Goal: Task Accomplishment & Management: Manage account settings

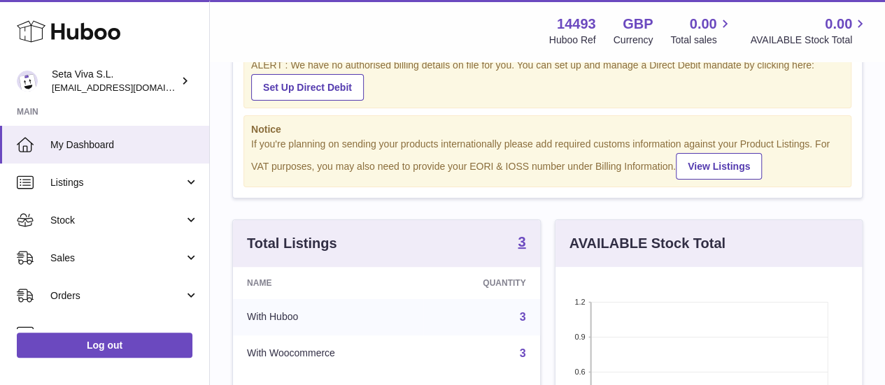
scroll to position [67, 0]
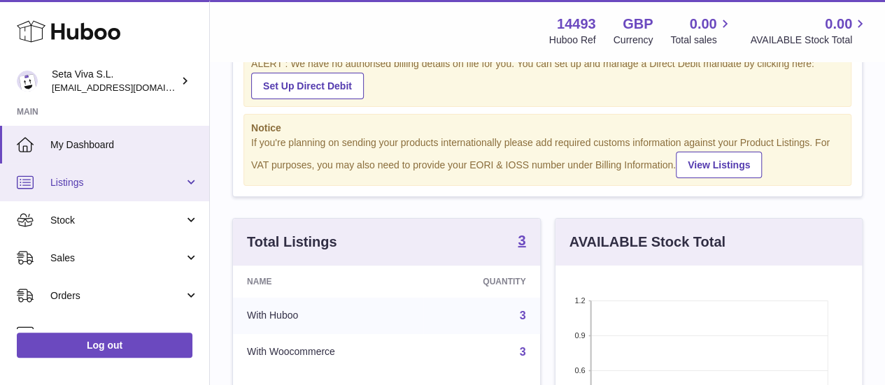
click at [117, 194] on link "Listings" at bounding box center [104, 183] width 209 height 38
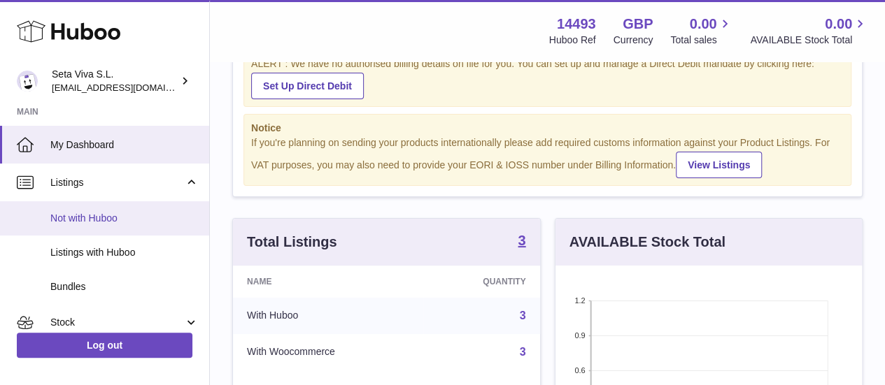
click at [122, 217] on span "Not with Huboo" at bounding box center [124, 218] width 148 height 13
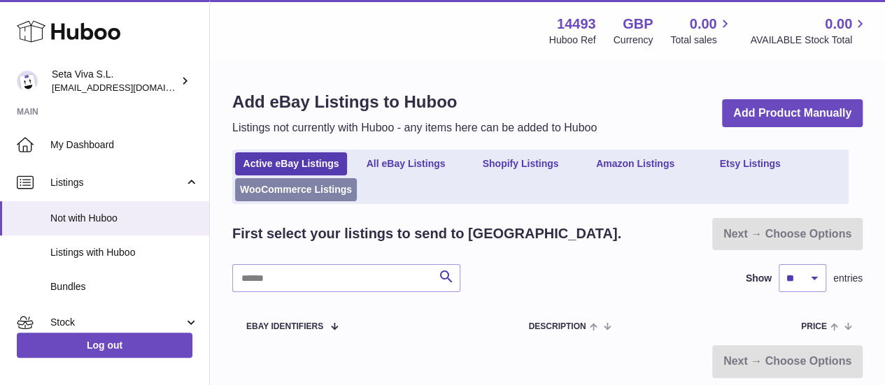
click at [324, 190] on link "WooCommerce Listings" at bounding box center [296, 189] width 122 height 23
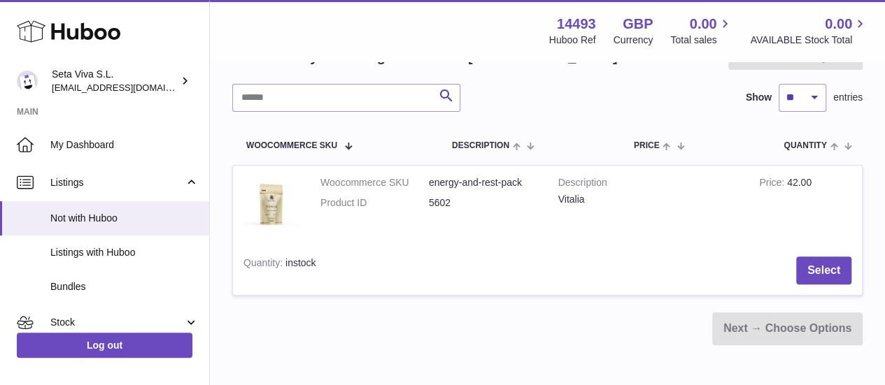
scroll to position [172, 0]
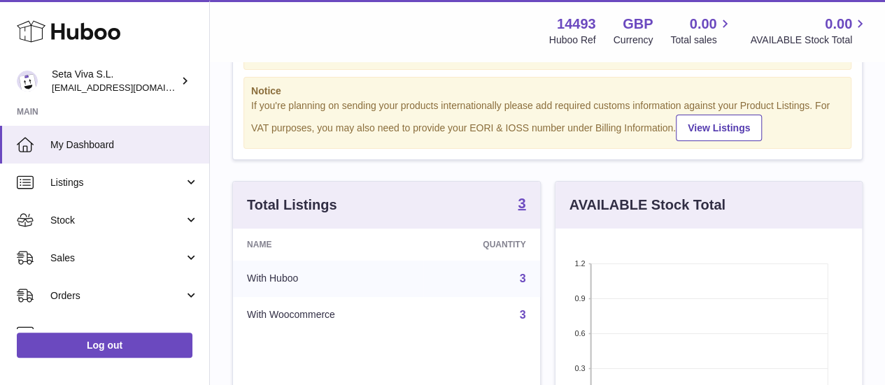
scroll to position [105, 0]
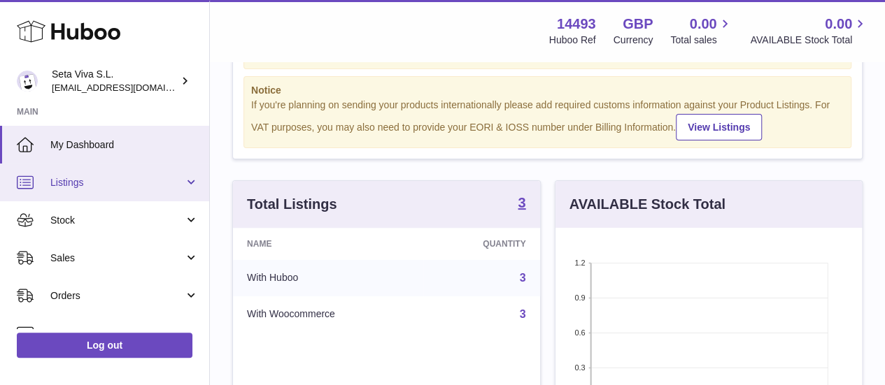
click at [140, 193] on link "Listings" at bounding box center [104, 183] width 209 height 38
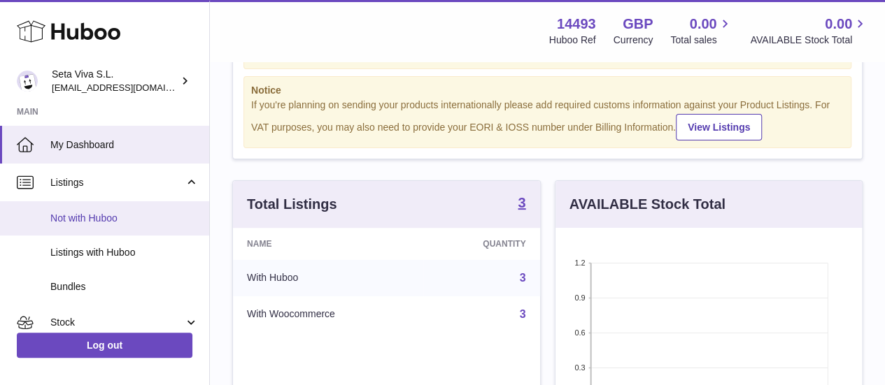
click at [134, 217] on span "Not with Huboo" at bounding box center [124, 218] width 148 height 13
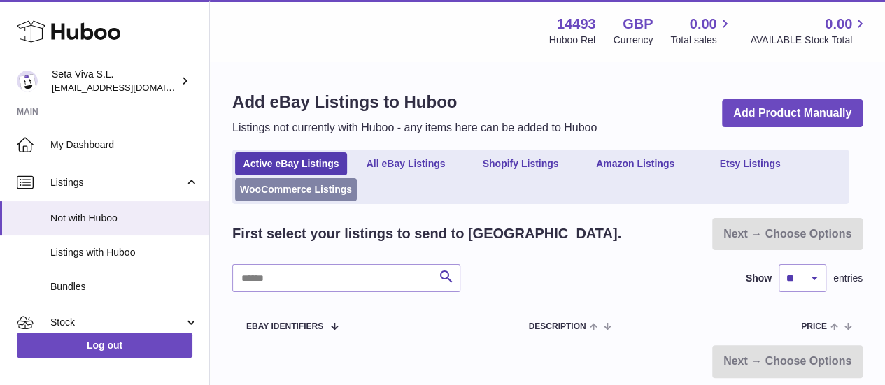
click at [291, 192] on link "WooCommerce Listings" at bounding box center [296, 189] width 122 height 23
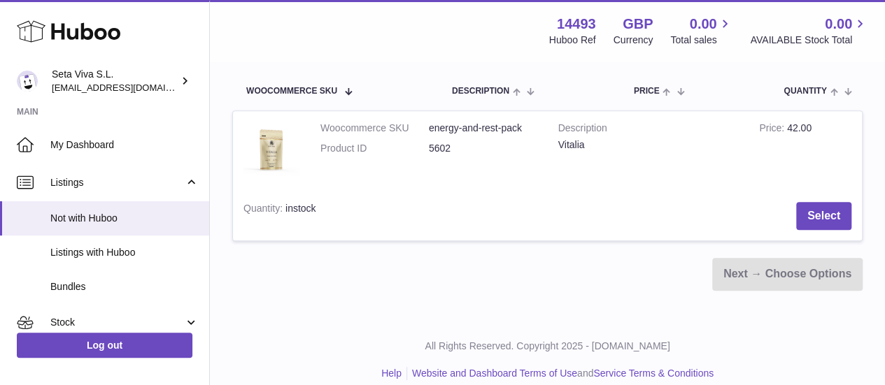
scroll to position [243, 0]
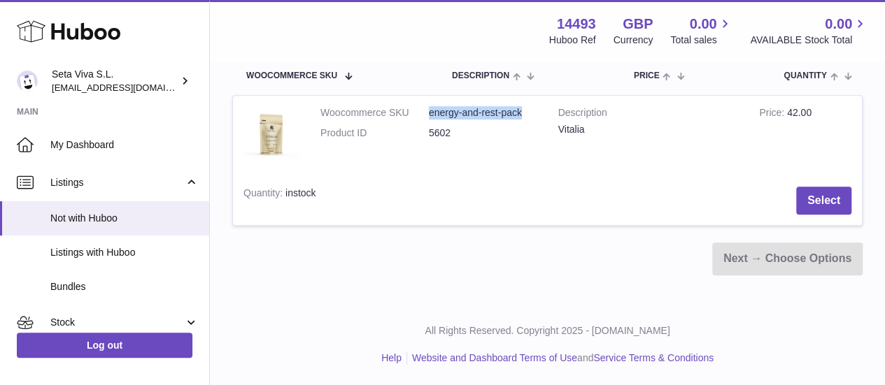
drag, startPoint x: 448, startPoint y: 127, endPoint x: 426, endPoint y: 110, distance: 27.4
click at [426, 110] on dl "Woocommerce SKU energy-and-rest-pack Product ID 5602" at bounding box center [428, 126] width 217 height 41
click at [575, 185] on td "Select" at bounding box center [595, 201] width 536 height 50
drag, startPoint x: 441, startPoint y: 125, endPoint x: 418, endPoint y: 106, distance: 29.7
click at [418, 106] on dl "Woocommerce SKU energy-and-rest-pack Product ID 5602" at bounding box center [428, 126] width 217 height 41
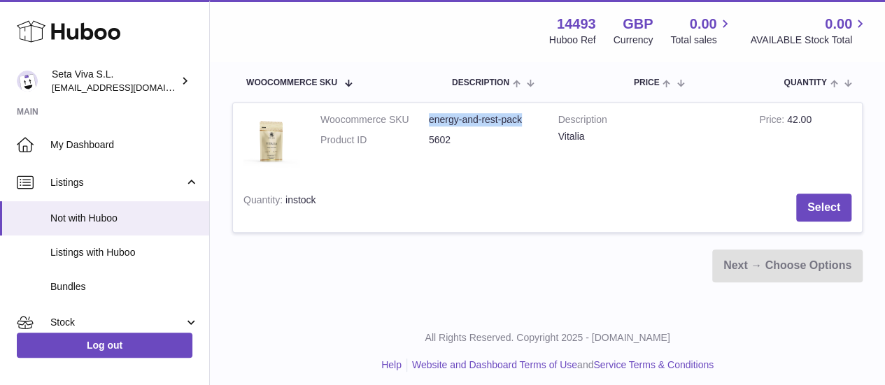
scroll to position [239, 0]
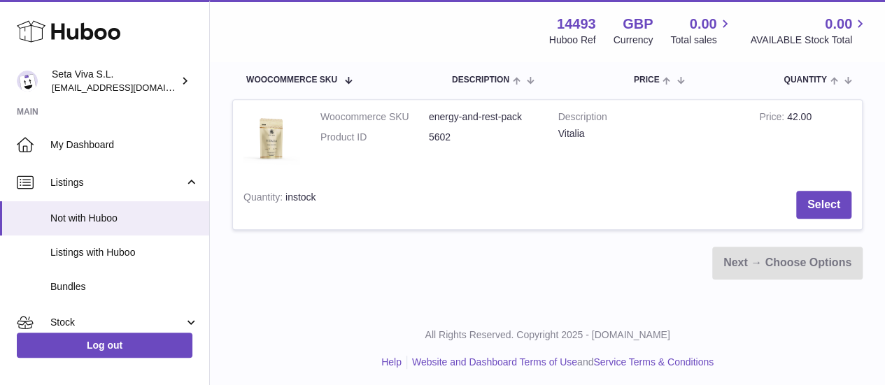
click at [487, 304] on div "Add Woocommerce Listings to Huboo Listings not currently with Huboo - any items…" at bounding box center [547, 66] width 675 height 484
drag, startPoint x: 517, startPoint y: 117, endPoint x: 531, endPoint y: 127, distance: 16.1
click at [531, 124] on dd "energy-and-rest-pack" at bounding box center [483, 116] width 108 height 13
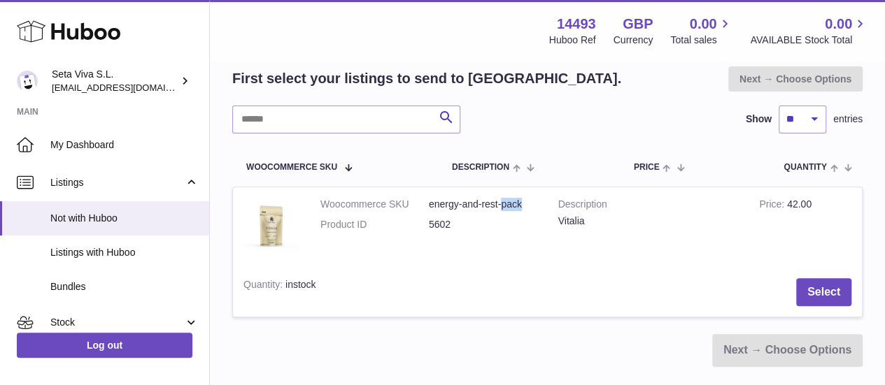
scroll to position [153, 0]
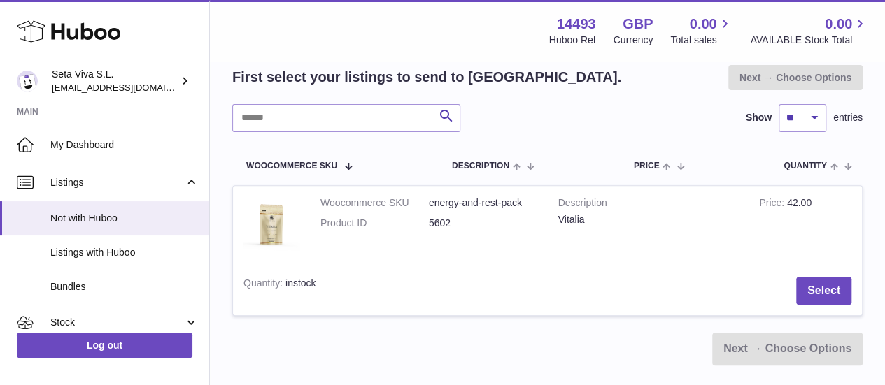
click at [536, 269] on td "Select" at bounding box center [595, 291] width 536 height 50
click at [822, 280] on button "Select" at bounding box center [823, 291] width 55 height 29
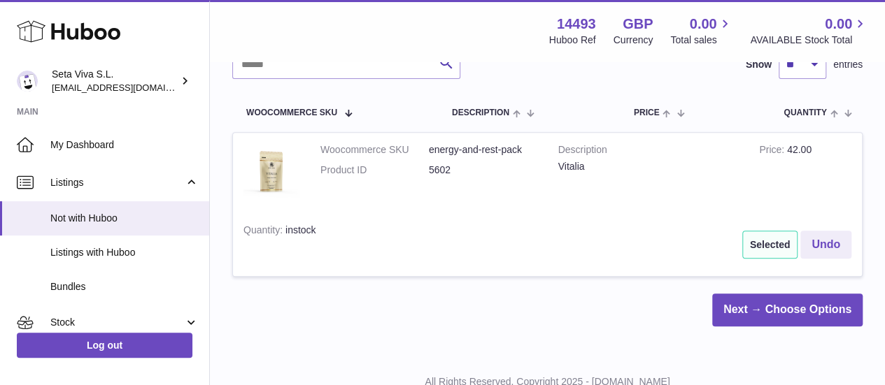
scroll to position [207, 0]
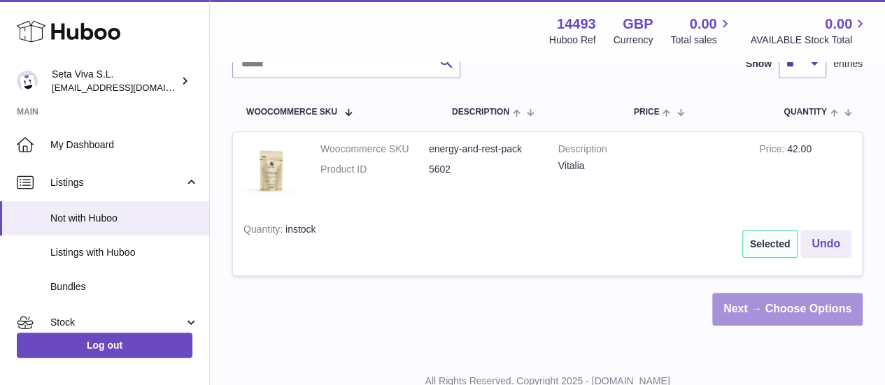
click at [775, 313] on link "Next → Choose Options" at bounding box center [787, 309] width 150 height 33
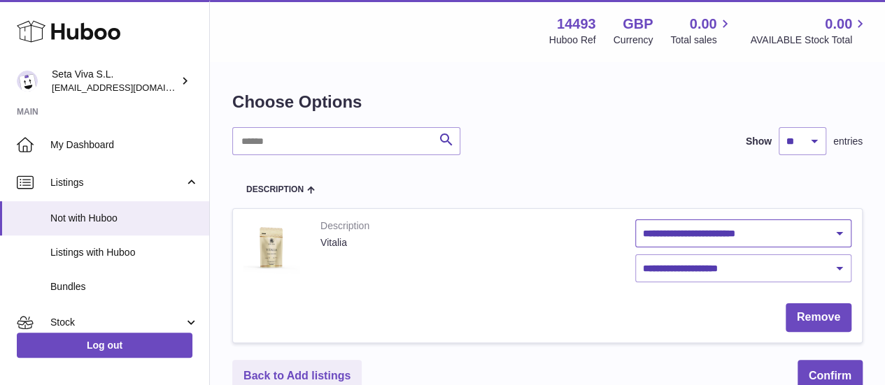
click at [758, 224] on select "**********" at bounding box center [743, 234] width 217 height 28
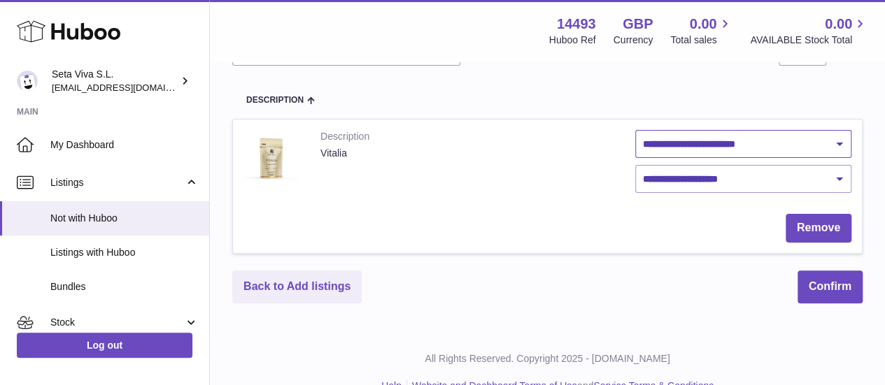
scroll to position [107, 0]
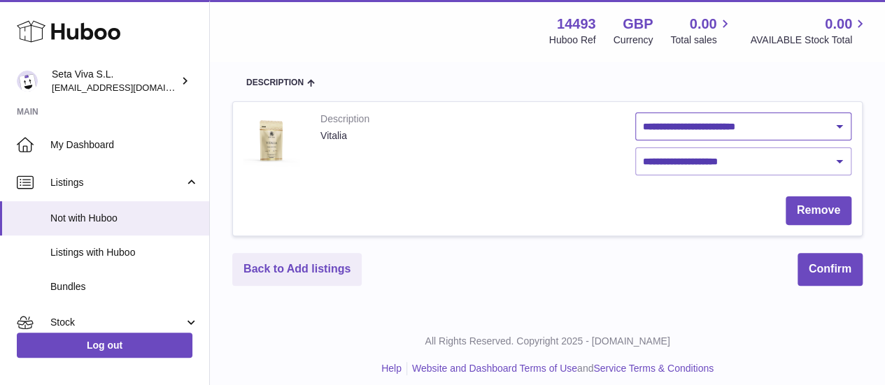
click at [749, 129] on select "**********" at bounding box center [743, 127] width 217 height 28
select select "**********"
click at [635, 113] on select "**********" at bounding box center [743, 127] width 217 height 28
click at [715, 170] on select "**********" at bounding box center [743, 162] width 217 height 28
select select "****"
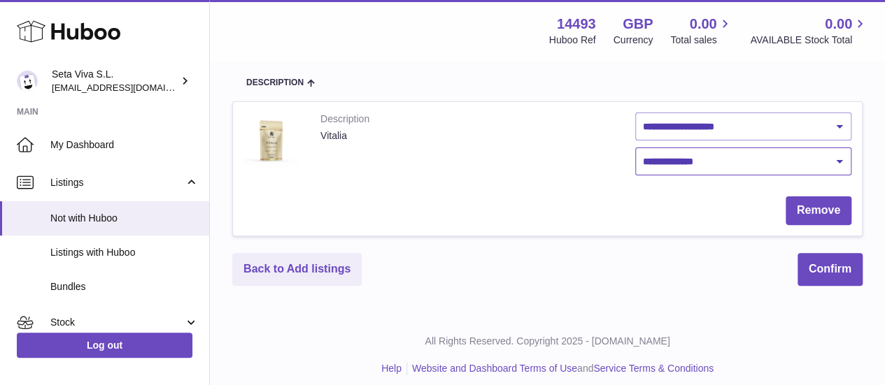
click at [635, 148] on select "**********" at bounding box center [743, 162] width 217 height 28
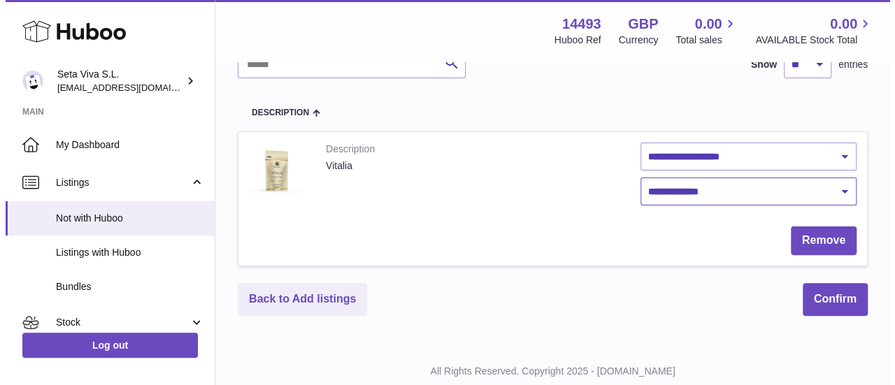
scroll to position [117, 0]
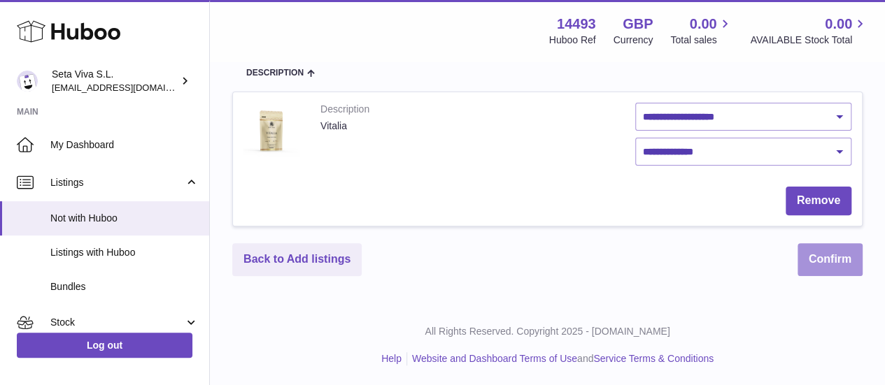
click at [808, 265] on button "Confirm" at bounding box center [829, 259] width 65 height 33
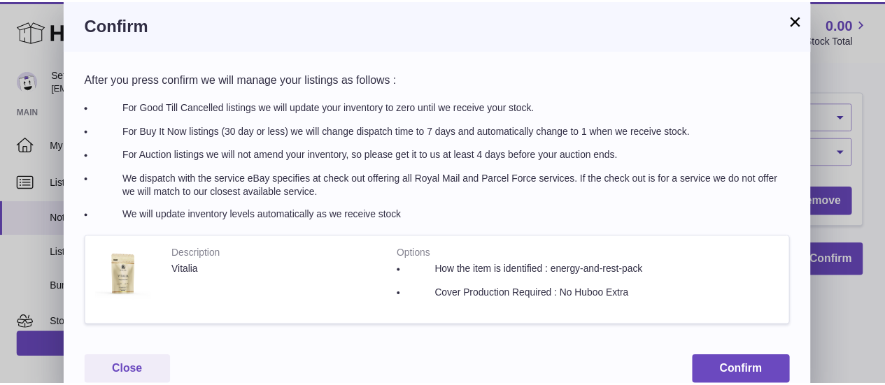
scroll to position [35, 0]
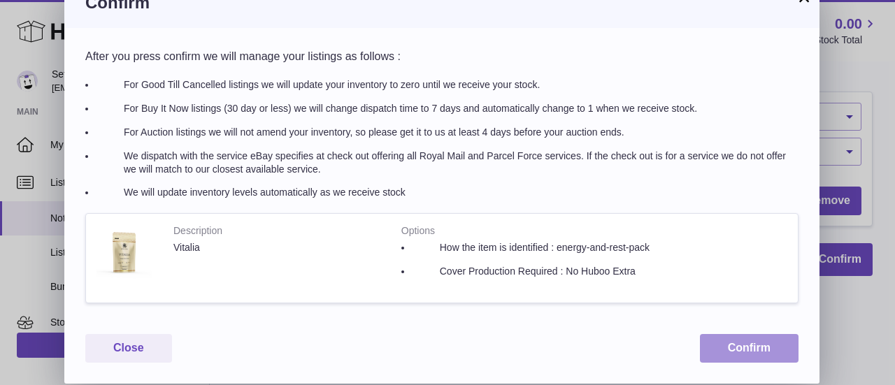
click at [761, 349] on button "Confirm" at bounding box center [749, 348] width 99 height 29
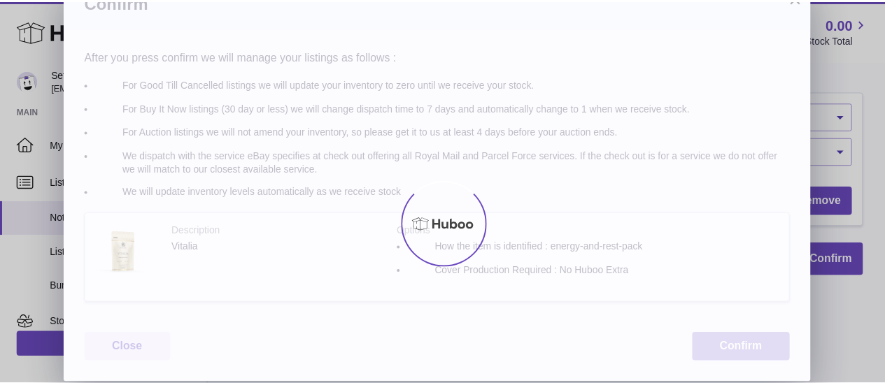
scroll to position [0, 0]
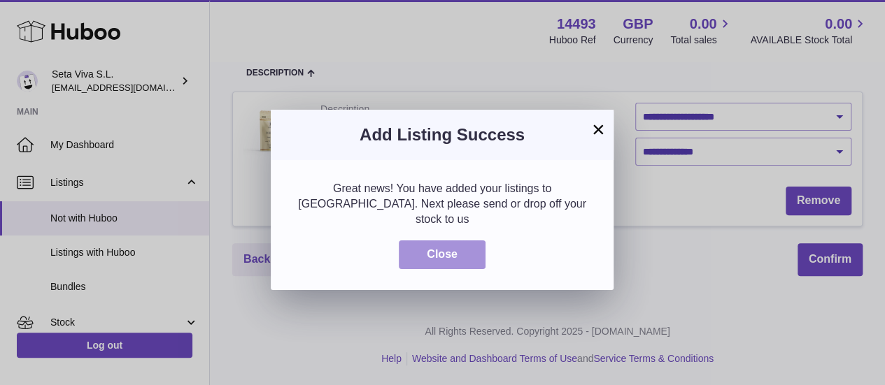
click at [449, 242] on button "Close" at bounding box center [442, 255] width 87 height 29
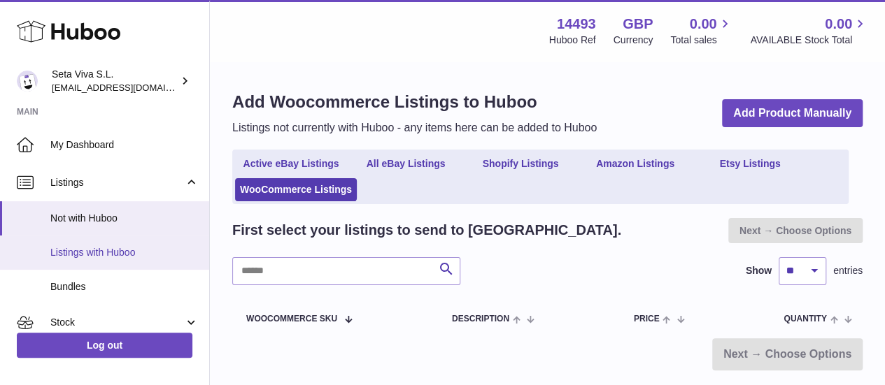
click at [152, 251] on span "Listings with Huboo" at bounding box center [124, 252] width 148 height 13
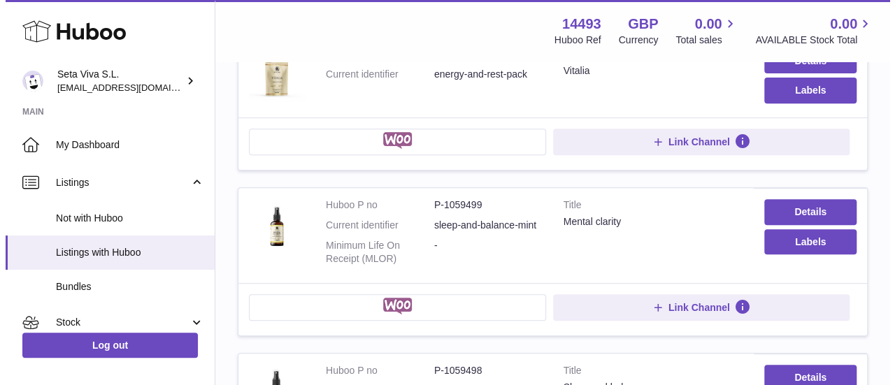
scroll to position [239, 0]
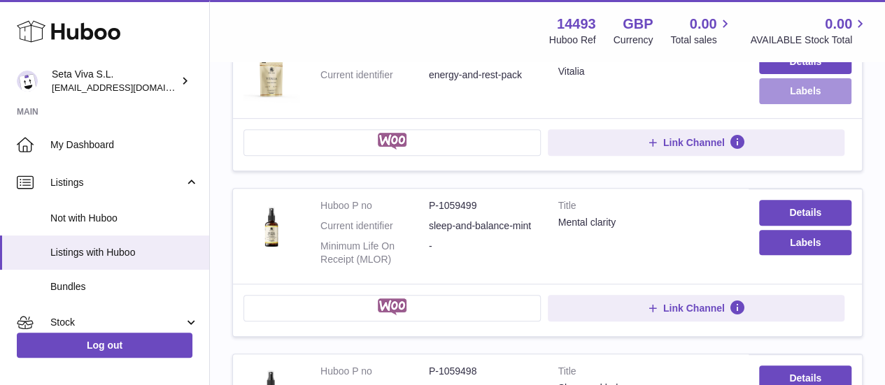
click at [780, 96] on button "Labels" at bounding box center [805, 90] width 92 height 25
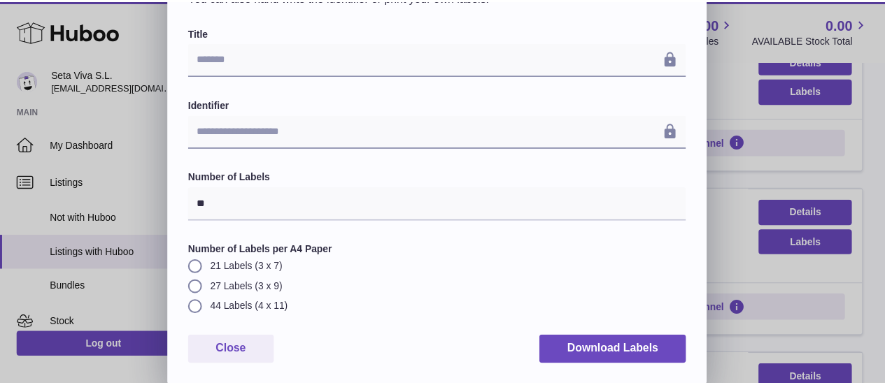
scroll to position [99, 0]
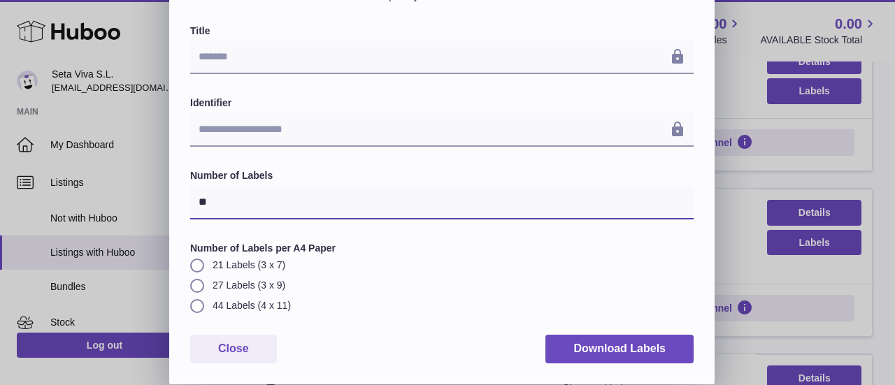
click at [203, 193] on input "**" at bounding box center [441, 203] width 503 height 34
type input "*"
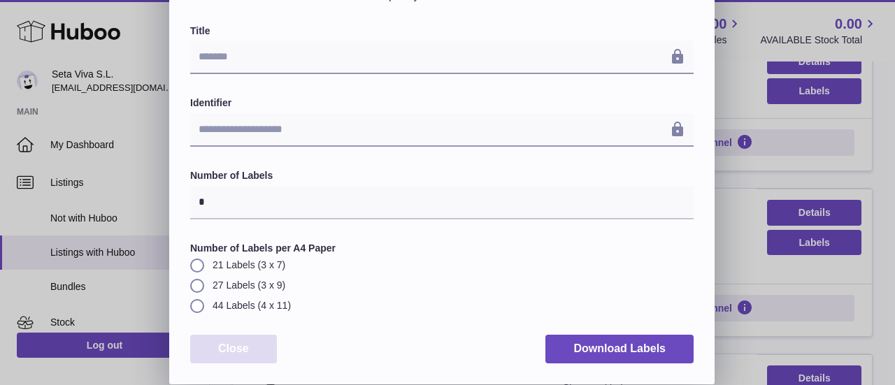
click at [264, 360] on button "Close" at bounding box center [233, 349] width 87 height 29
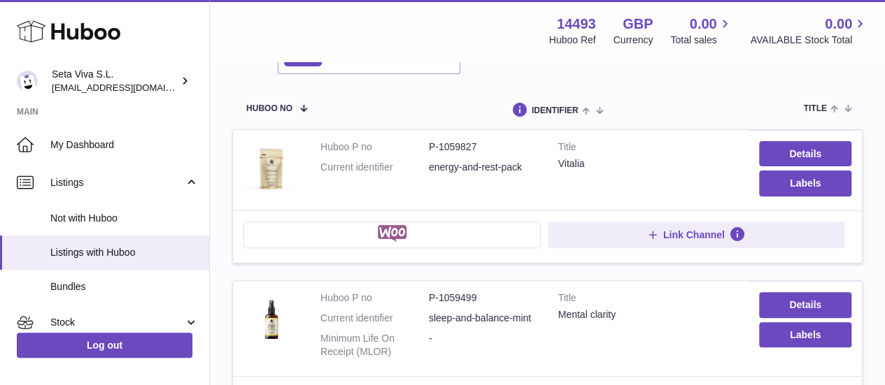
scroll to position [131, 0]
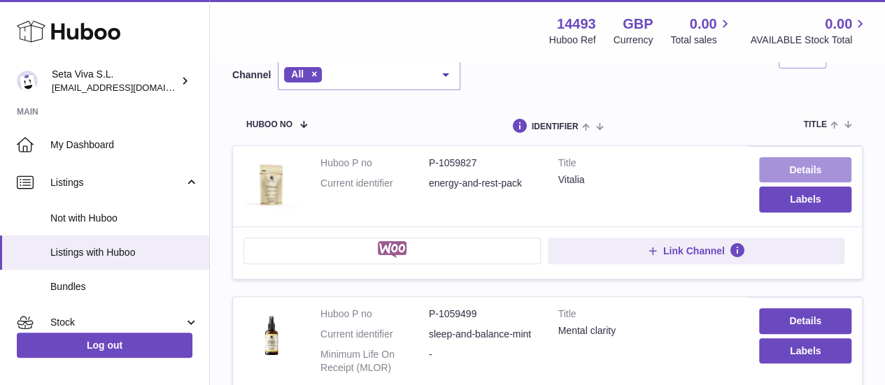
click at [794, 171] on link "Details" at bounding box center [805, 169] width 92 height 25
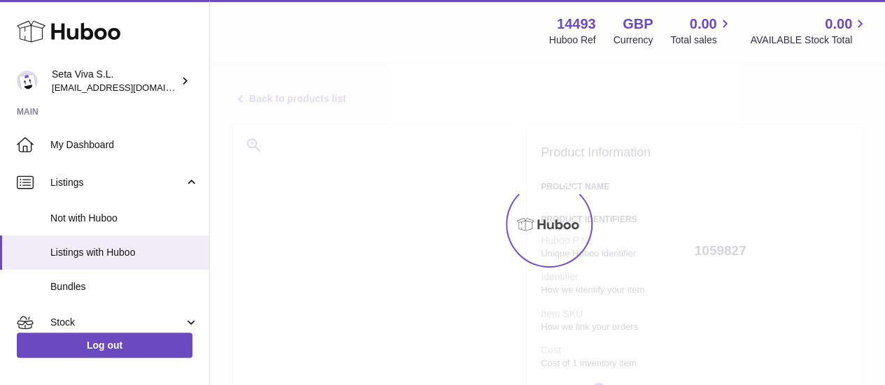
select select
select select "****"
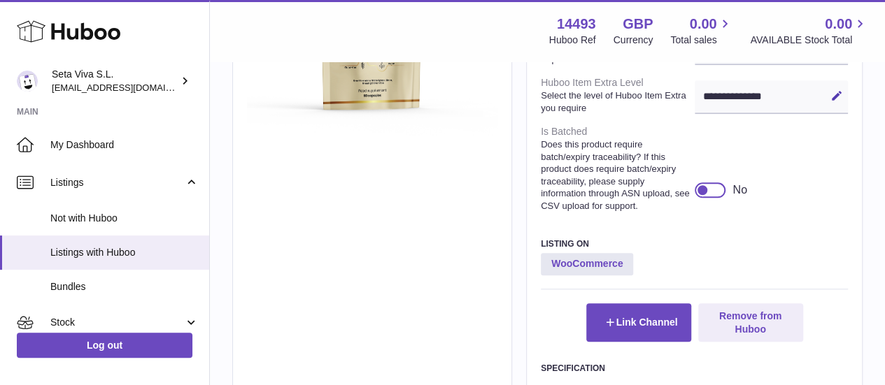
click at [712, 198] on div at bounding box center [709, 190] width 31 height 15
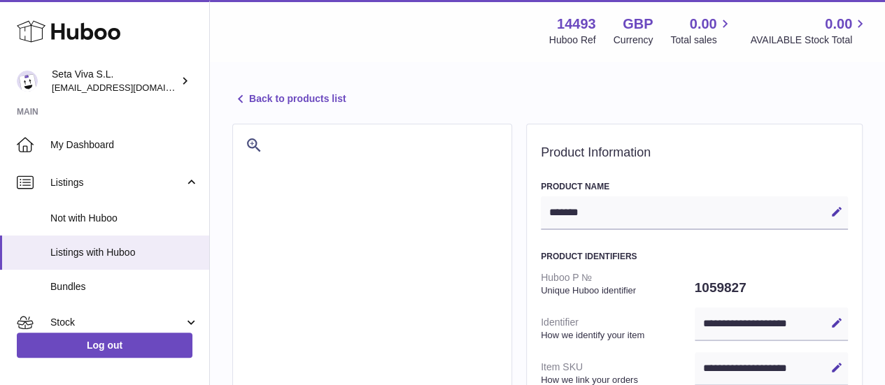
click at [287, 98] on link "Back to products list" at bounding box center [288, 99] width 113 height 17
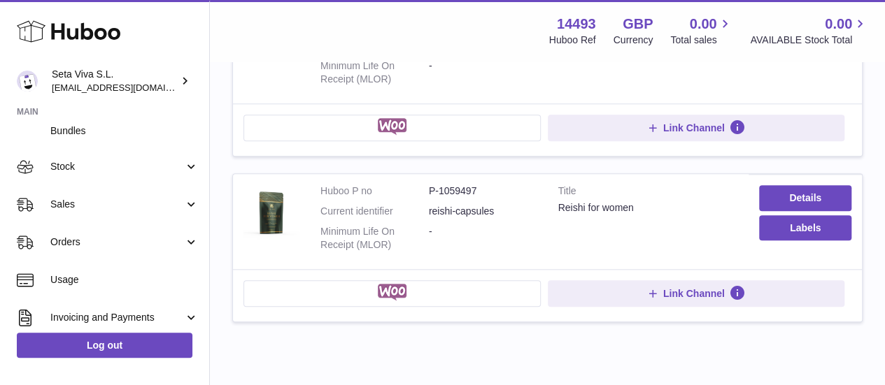
scroll to position [157, 0]
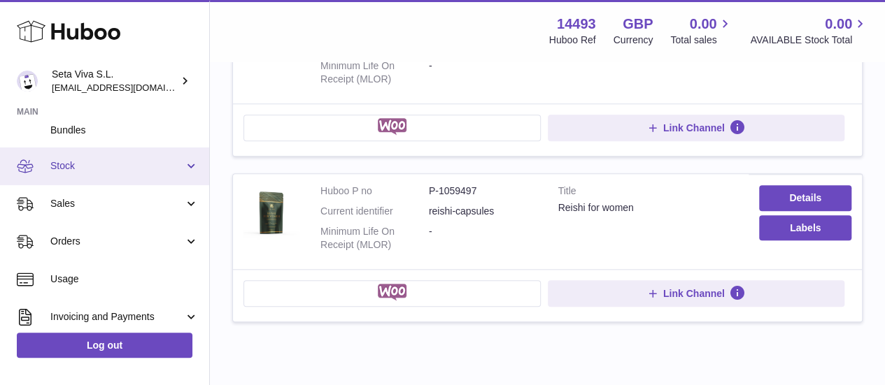
click at [92, 172] on span "Stock" at bounding box center [117, 165] width 134 height 13
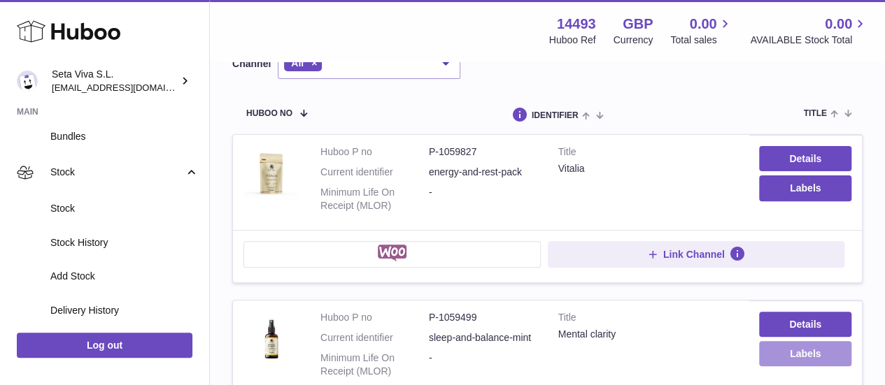
scroll to position [137, 0]
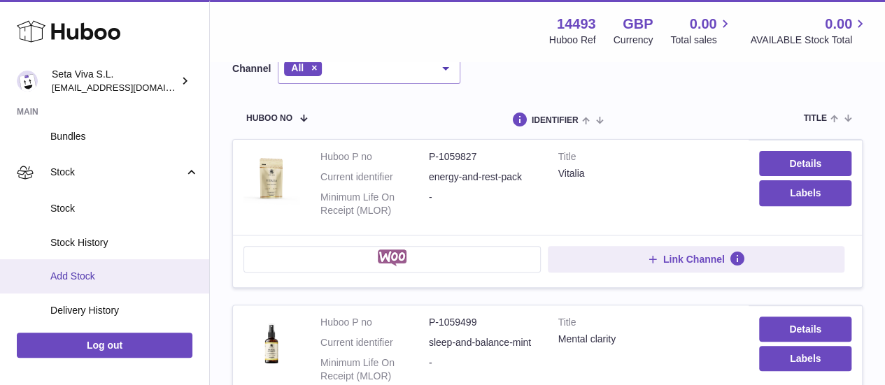
click at [92, 283] on link "Add Stock" at bounding box center [104, 276] width 209 height 34
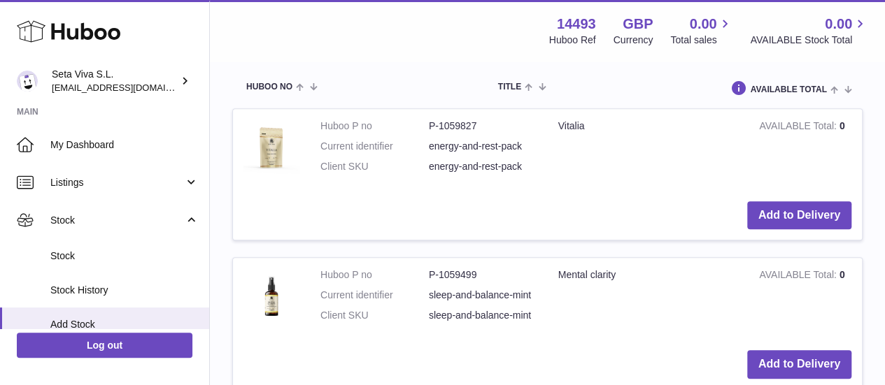
scroll to position [404, 0]
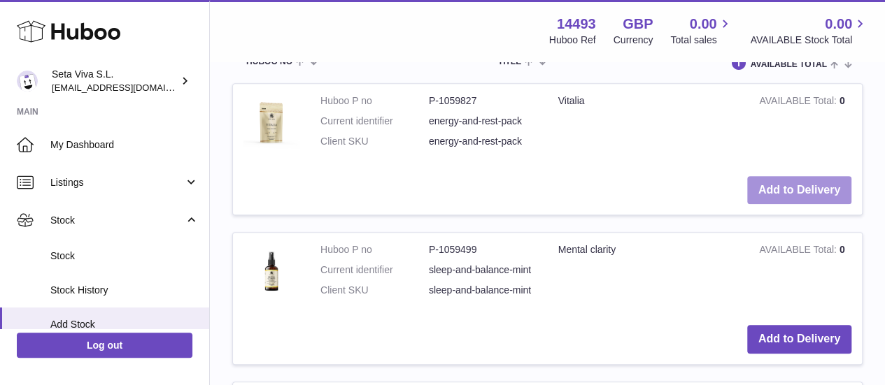
click at [748, 205] on button "Add to Delivery" at bounding box center [799, 190] width 104 height 29
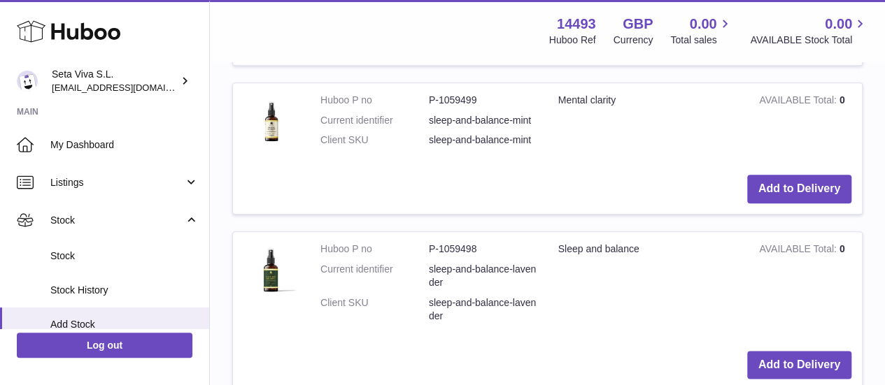
scroll to position [748, 0]
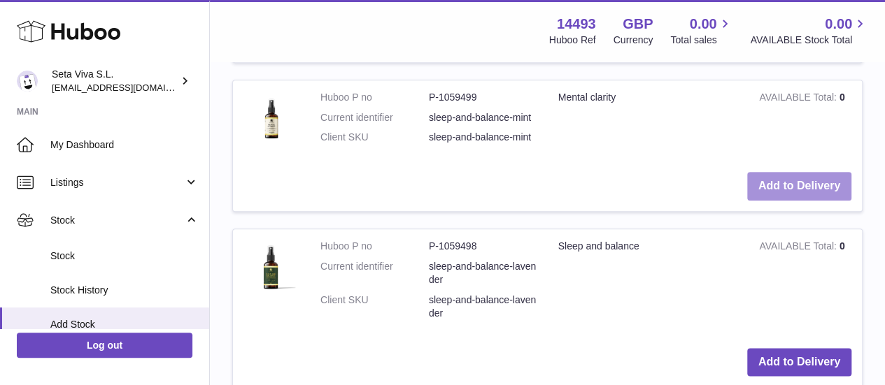
click at [785, 201] on button "Add to Delivery" at bounding box center [799, 186] width 104 height 29
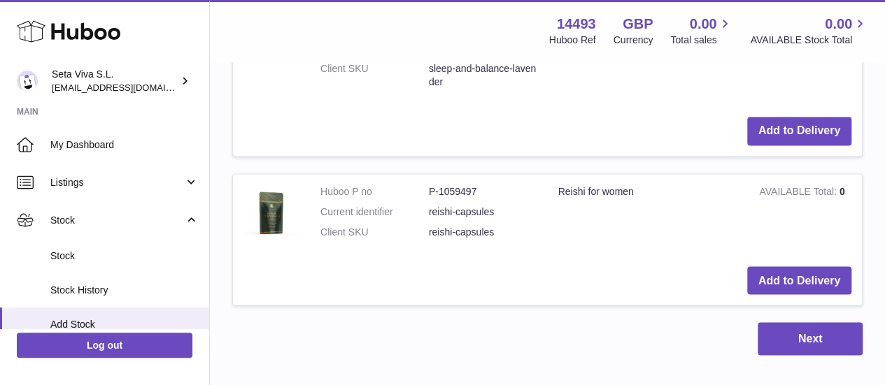
scroll to position [1148, 0]
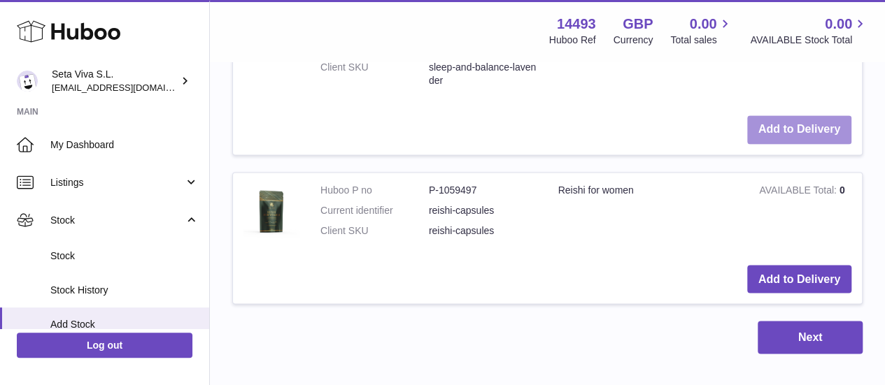
click at [759, 144] on button "Add to Delivery" at bounding box center [799, 129] width 104 height 29
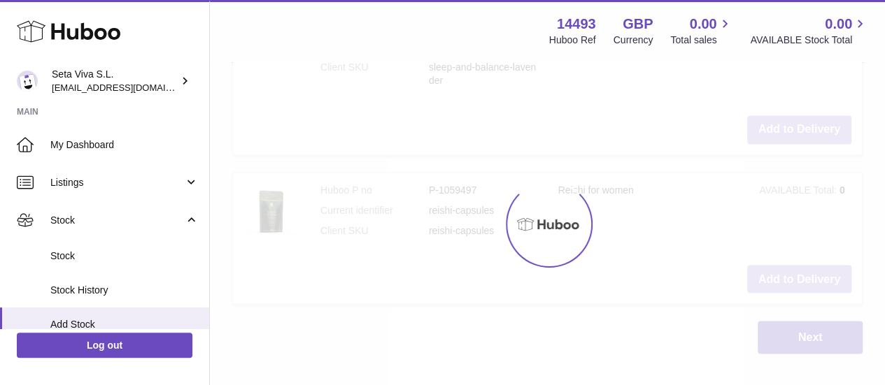
scroll to position [1323, 0]
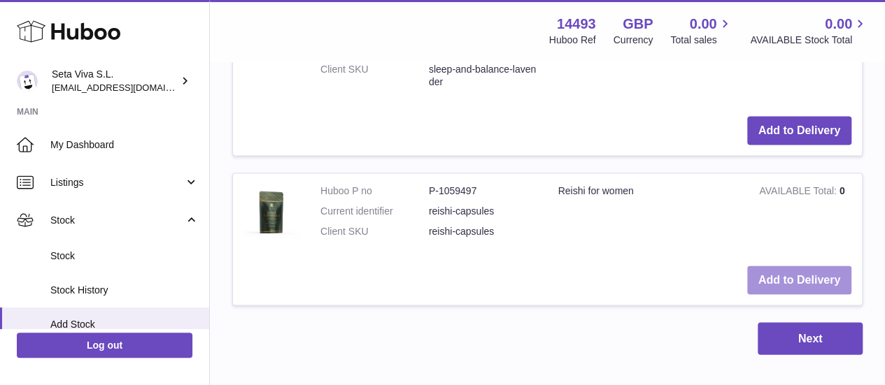
click at [789, 294] on button "Add to Delivery" at bounding box center [799, 280] width 104 height 29
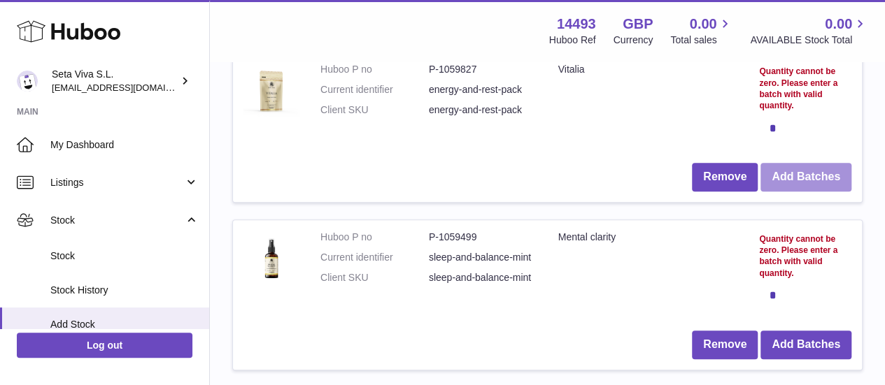
scroll to position [251, 0]
click at [800, 185] on button "Add Batches" at bounding box center [805, 178] width 91 height 29
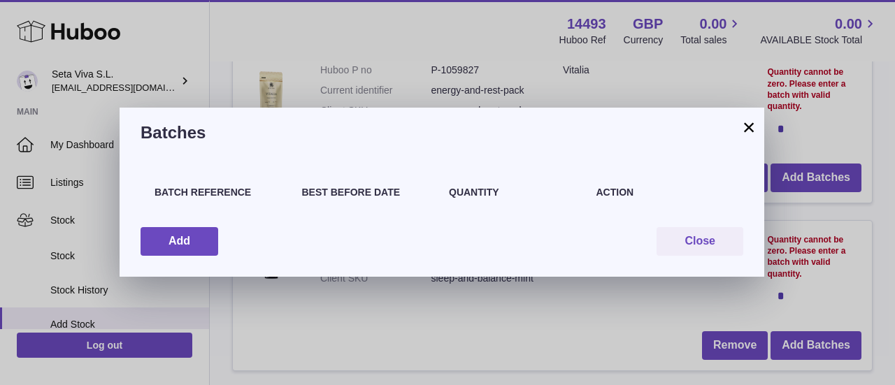
click at [183, 226] on div "Batch Reference Best Before Date Quantity Action Add Close" at bounding box center [442, 217] width 645 height 119
click at [183, 236] on button "Add" at bounding box center [180, 241] width 78 height 29
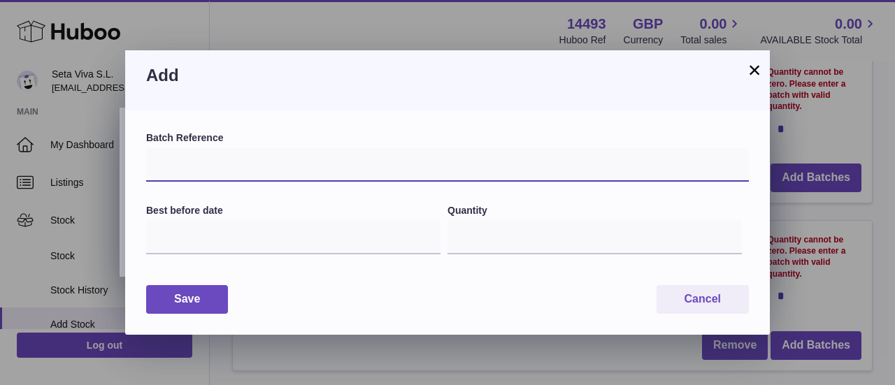
click at [239, 156] on input "text" at bounding box center [447, 165] width 603 height 34
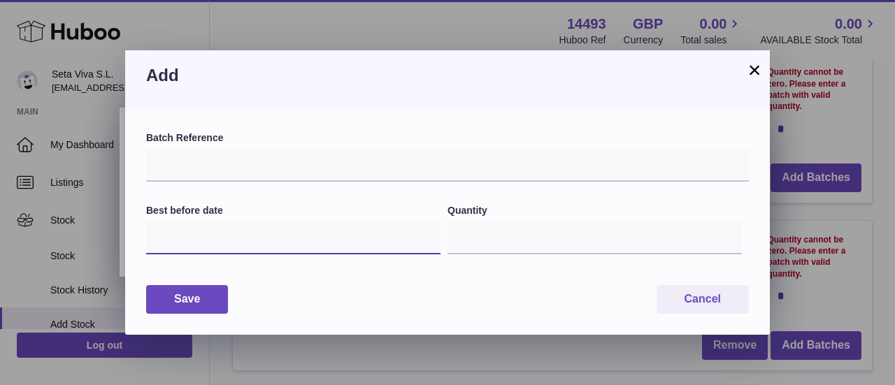
click at [191, 233] on input "text" at bounding box center [293, 238] width 294 height 34
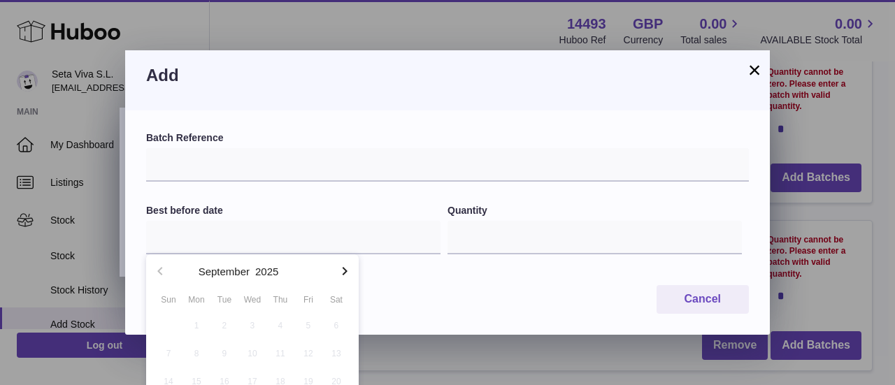
click at [552, 278] on div "Batch Reference Best before date Quantity * Save Cancel" at bounding box center [447, 222] width 645 height 224
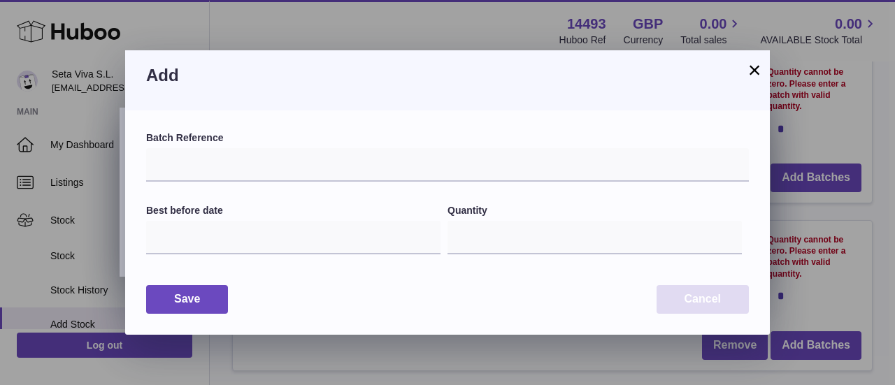
click at [706, 294] on button "Cancel" at bounding box center [703, 299] width 92 height 29
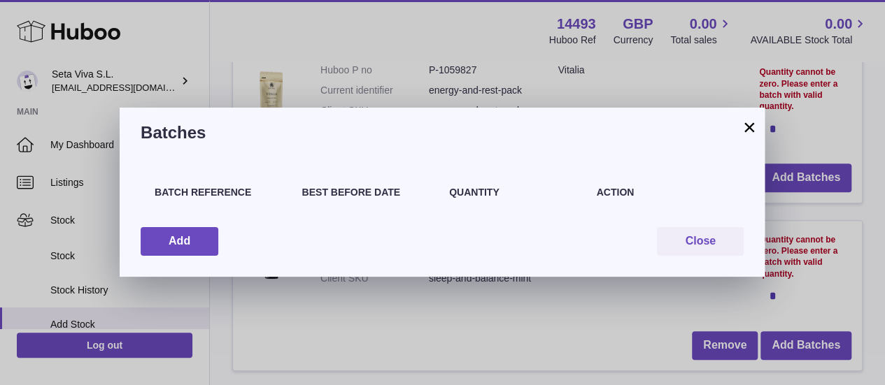
click at [750, 131] on button "×" at bounding box center [748, 127] width 17 height 17
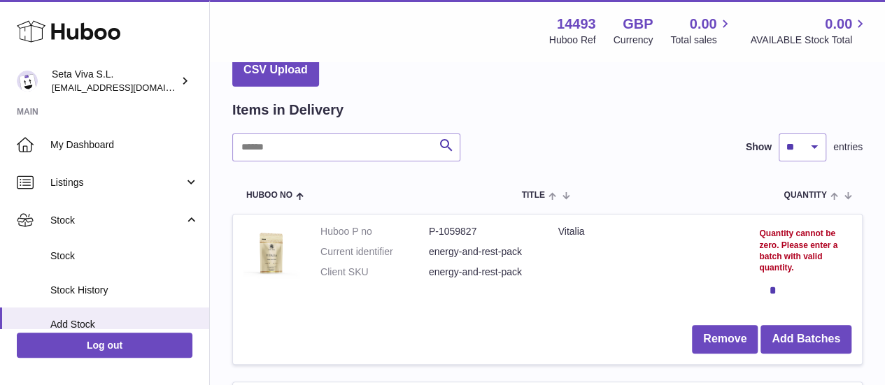
scroll to position [89, 0]
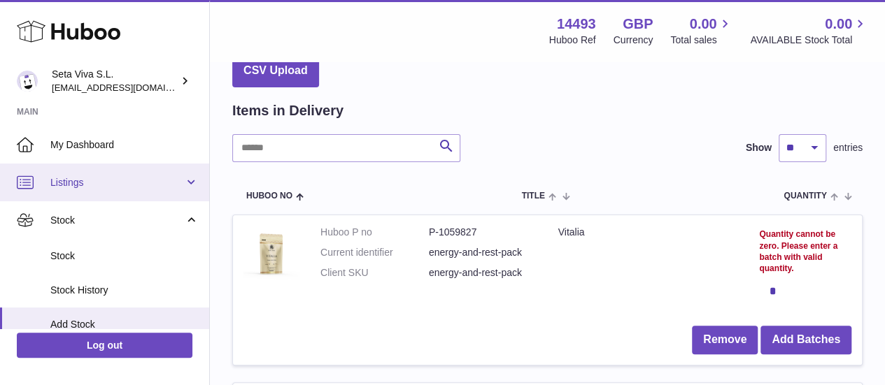
click at [155, 196] on link "Listings" at bounding box center [104, 183] width 209 height 38
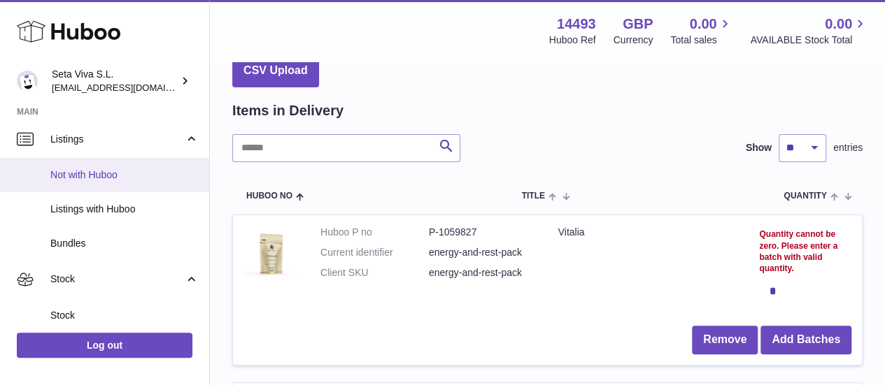
scroll to position [44, 0]
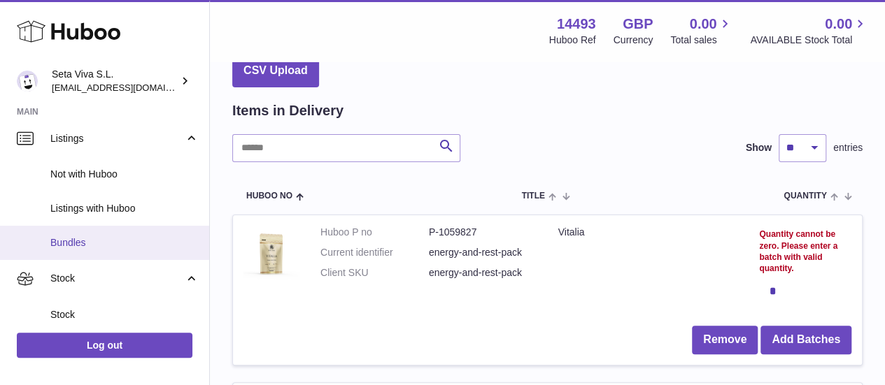
click at [124, 234] on link "Bundles" at bounding box center [104, 243] width 209 height 34
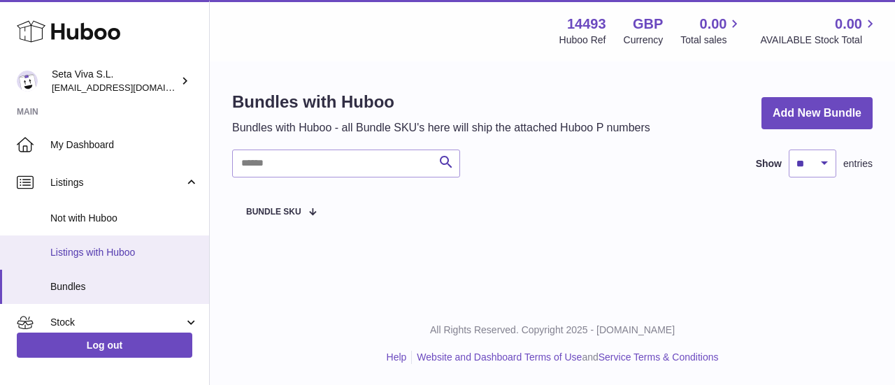
click at [113, 251] on span "Listings with Huboo" at bounding box center [124, 252] width 148 height 13
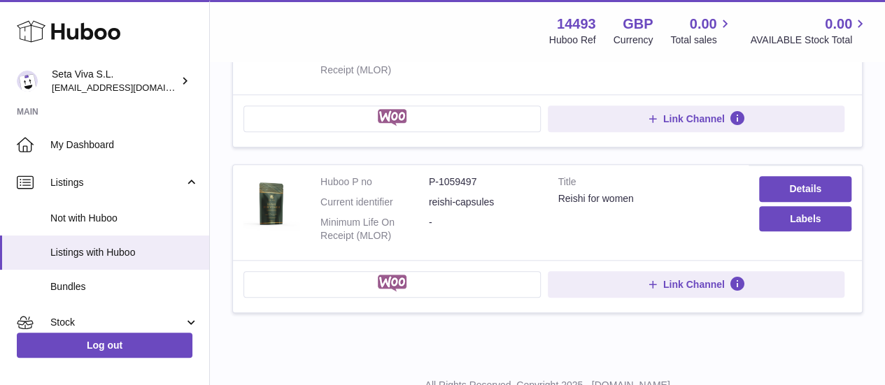
scroll to position [622, 0]
